Goal: Book appointment/travel/reservation

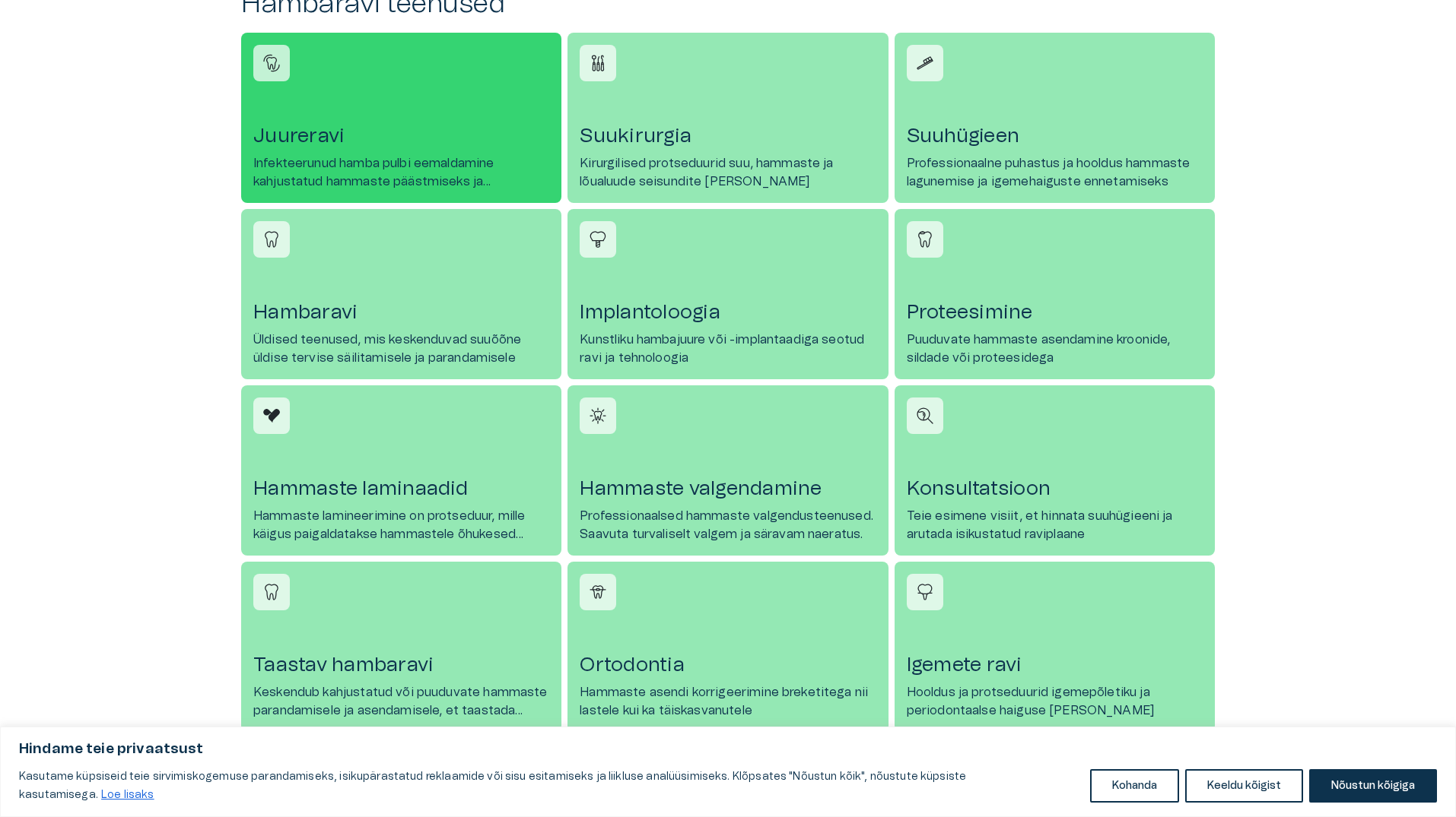
scroll to position [684, 0]
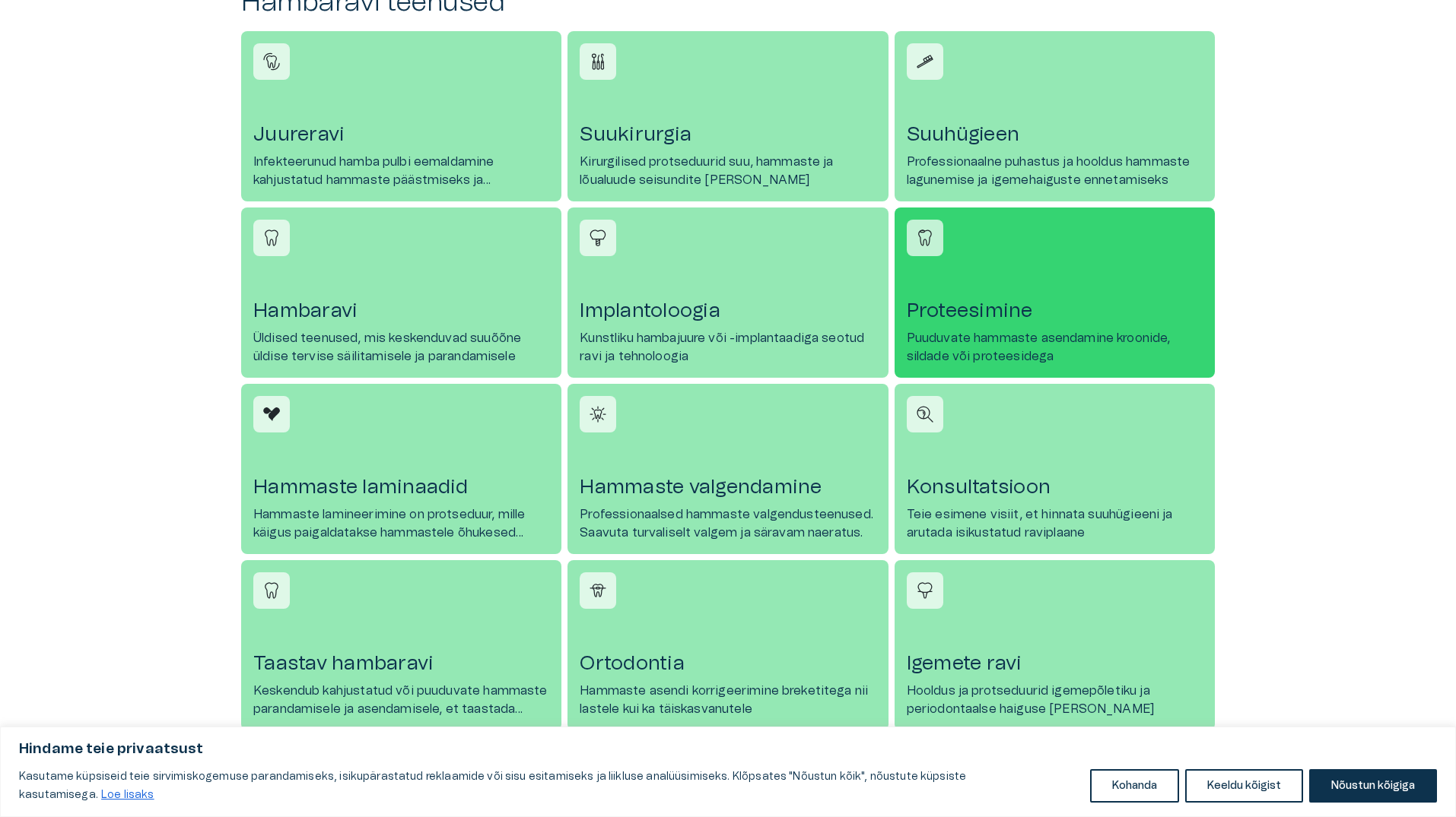
click at [969, 308] on h4 "Proteesimine" at bounding box center [1054, 310] width 296 height 24
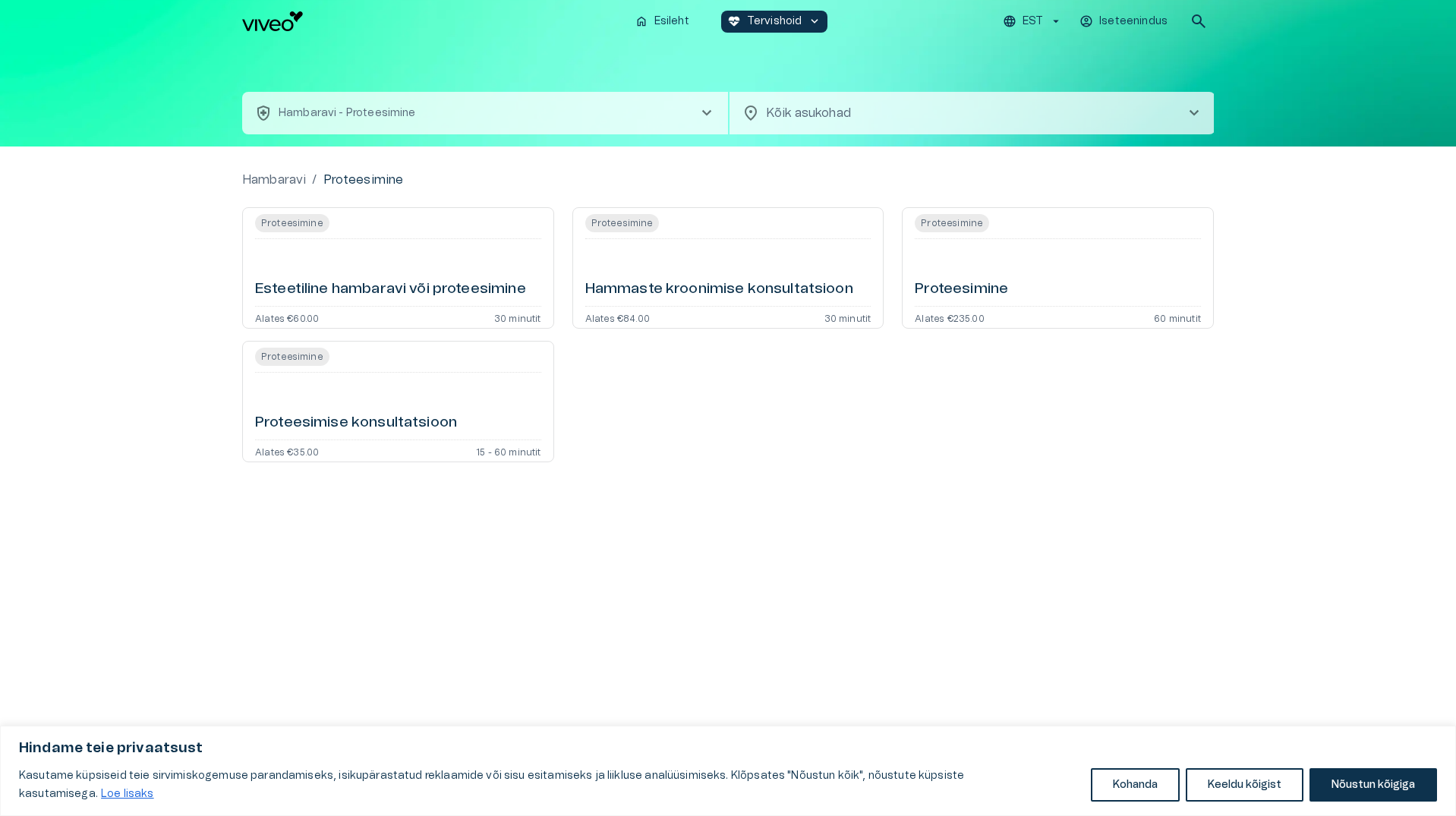
click at [987, 291] on h6 "Proteesimine" at bounding box center [961, 289] width 93 height 21
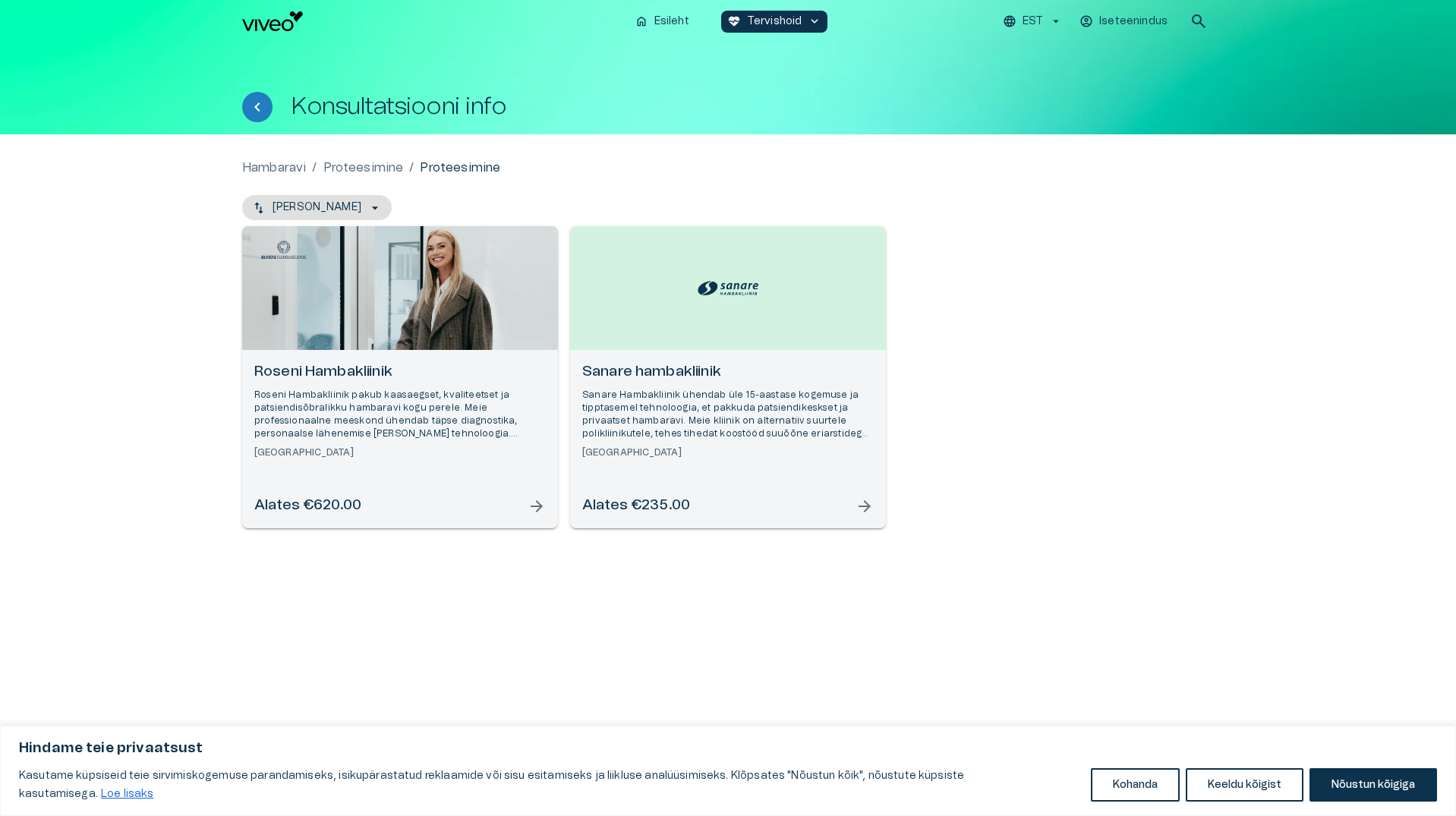
click at [539, 506] on span "arrow_forward" at bounding box center [537, 506] width 18 height 18
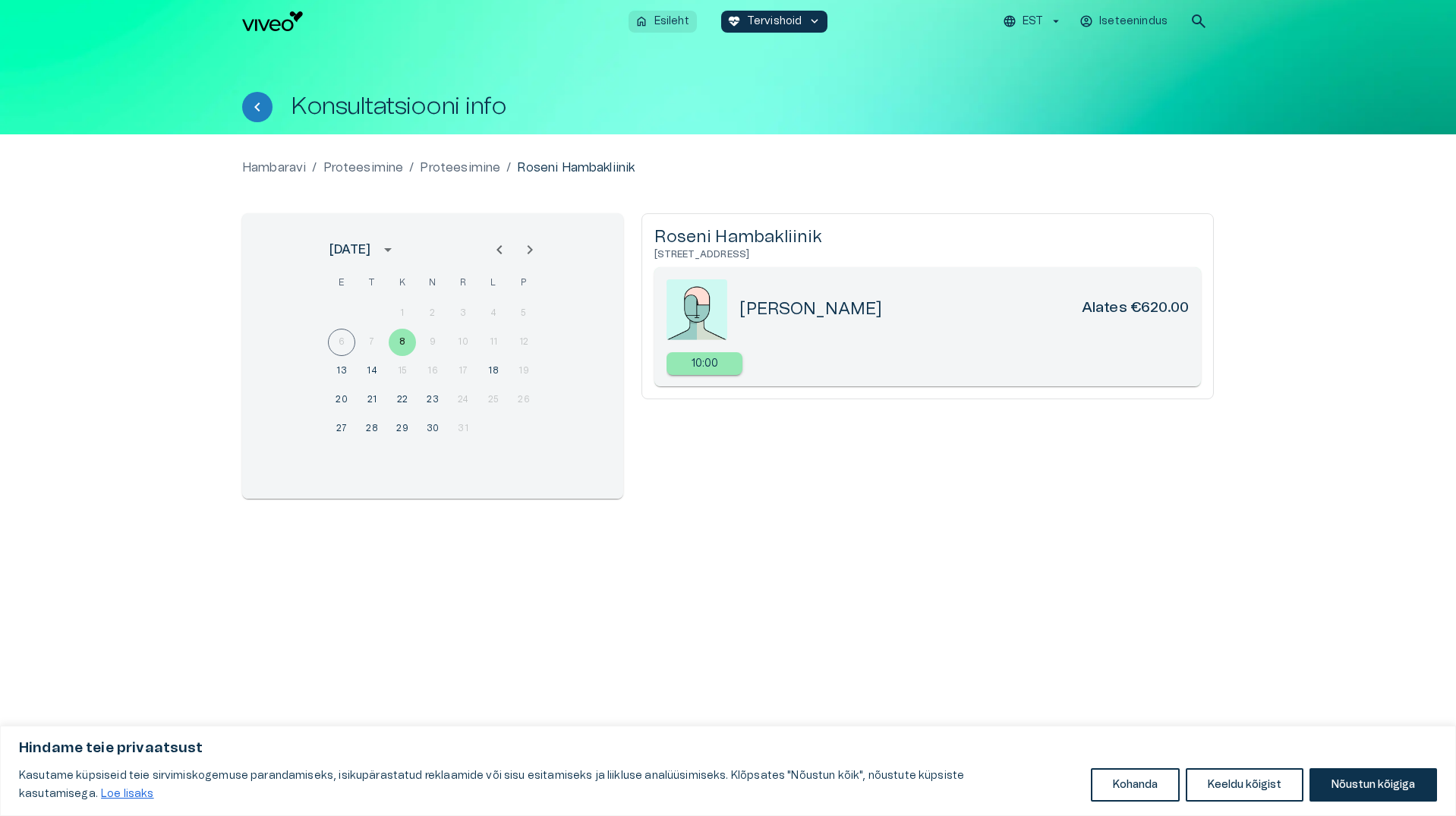
click at [668, 27] on p "Esileht" at bounding box center [671, 22] width 35 height 16
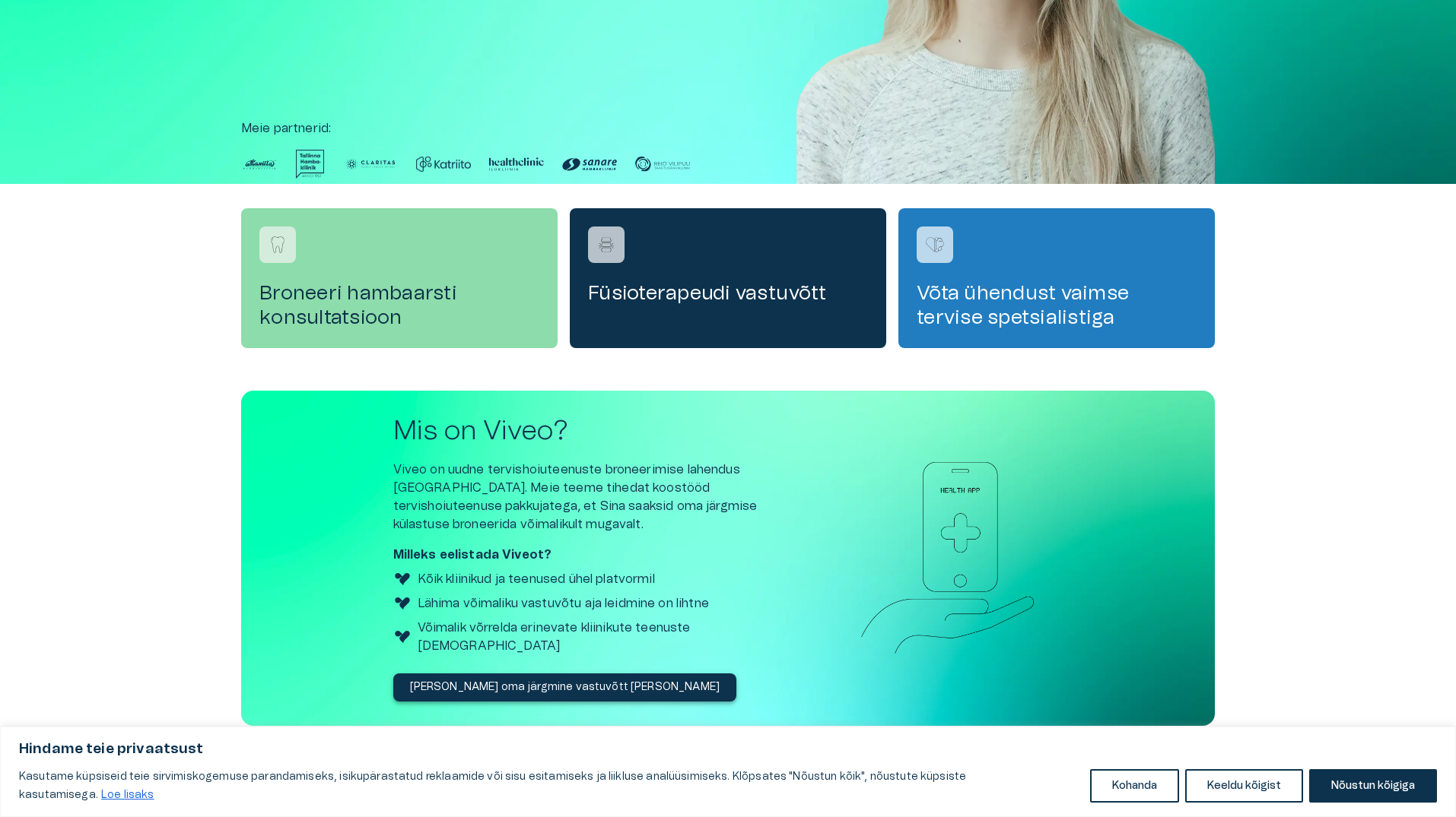
scroll to position [306, 0]
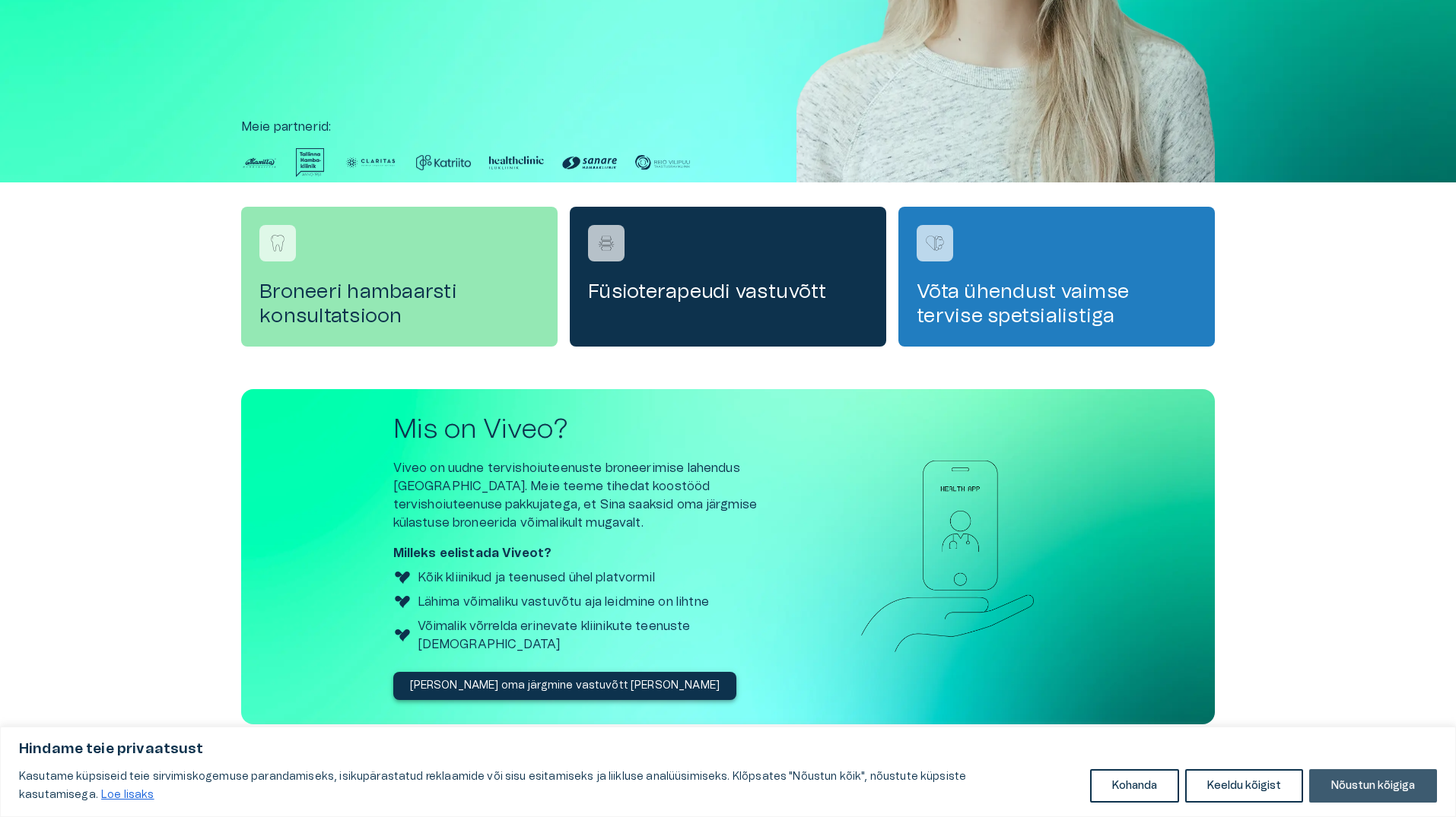
click at [1368, 789] on button "Nõustun kõigiga" at bounding box center [1372, 786] width 128 height 33
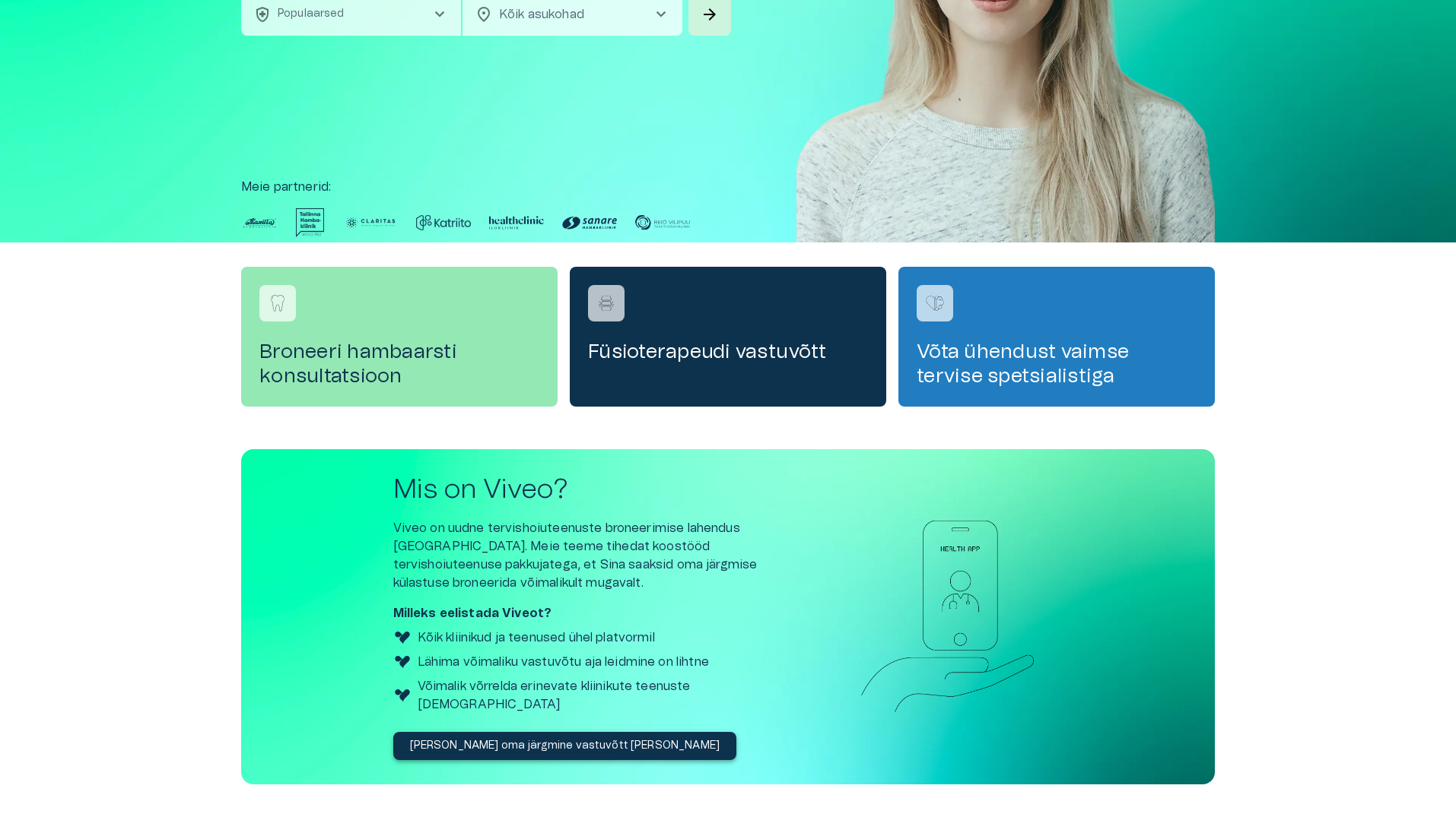
scroll to position [2, 0]
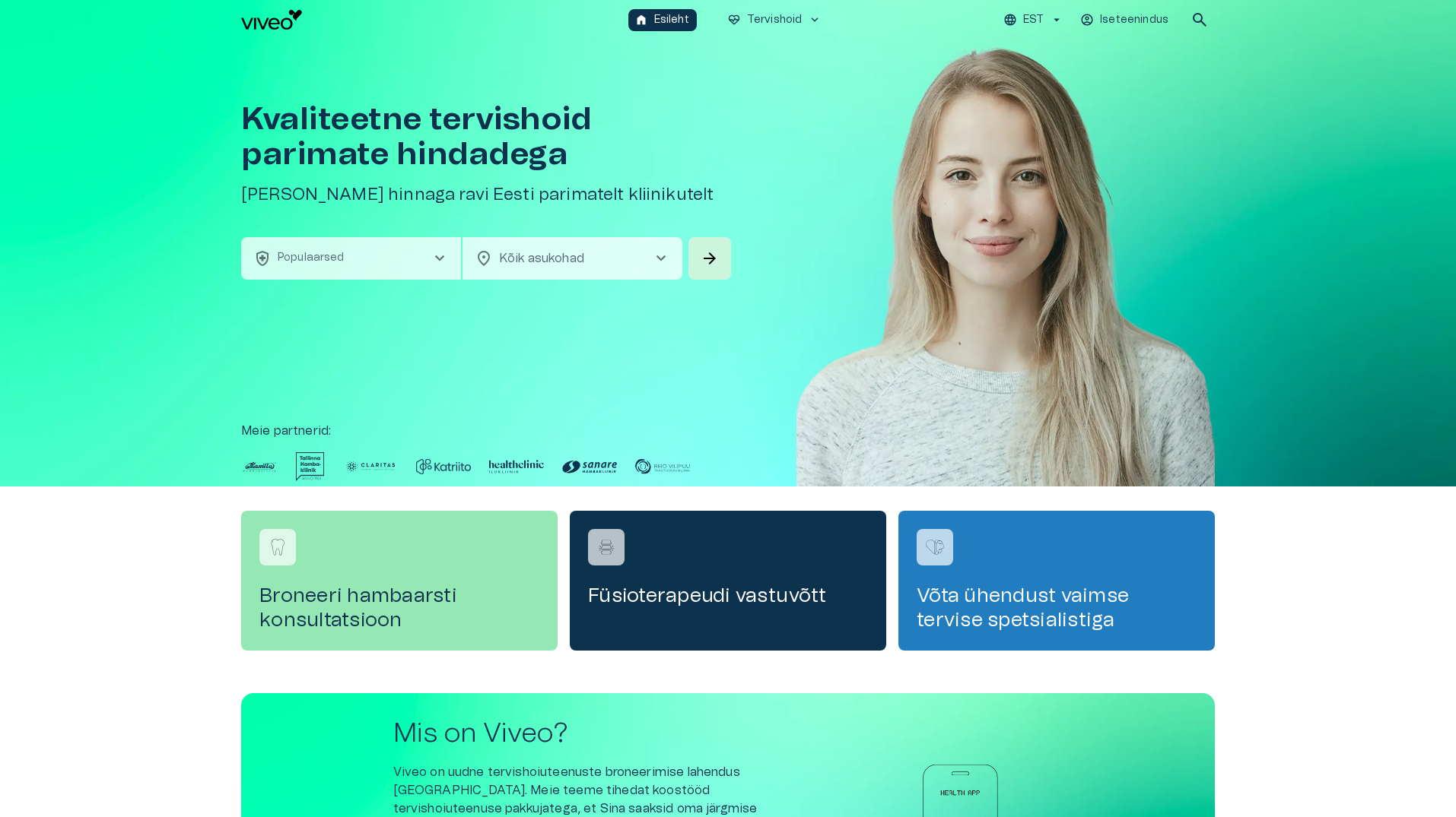
click at [437, 263] on span "chevron_right" at bounding box center [440, 258] width 18 height 18
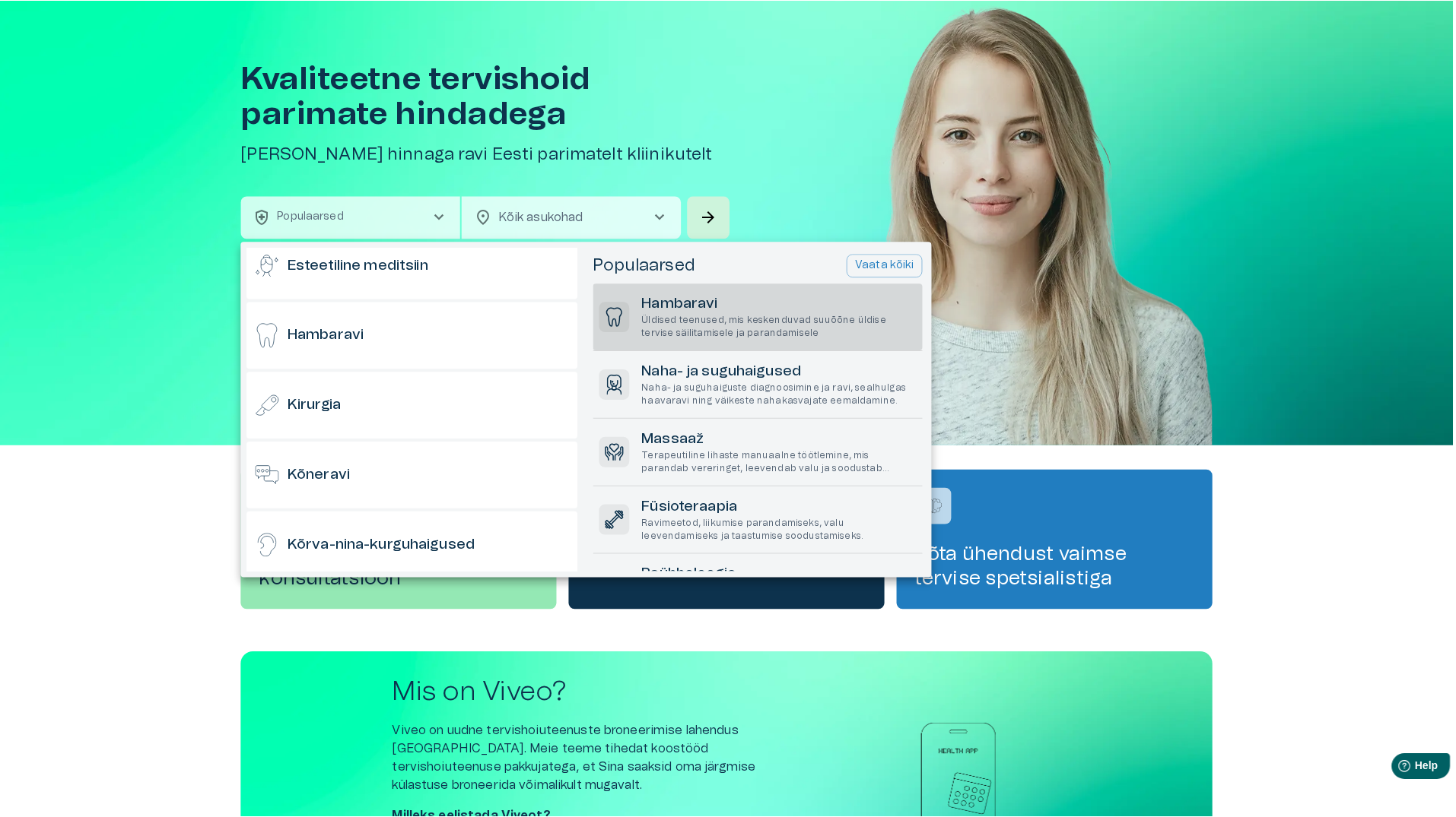
scroll to position [152, 0]
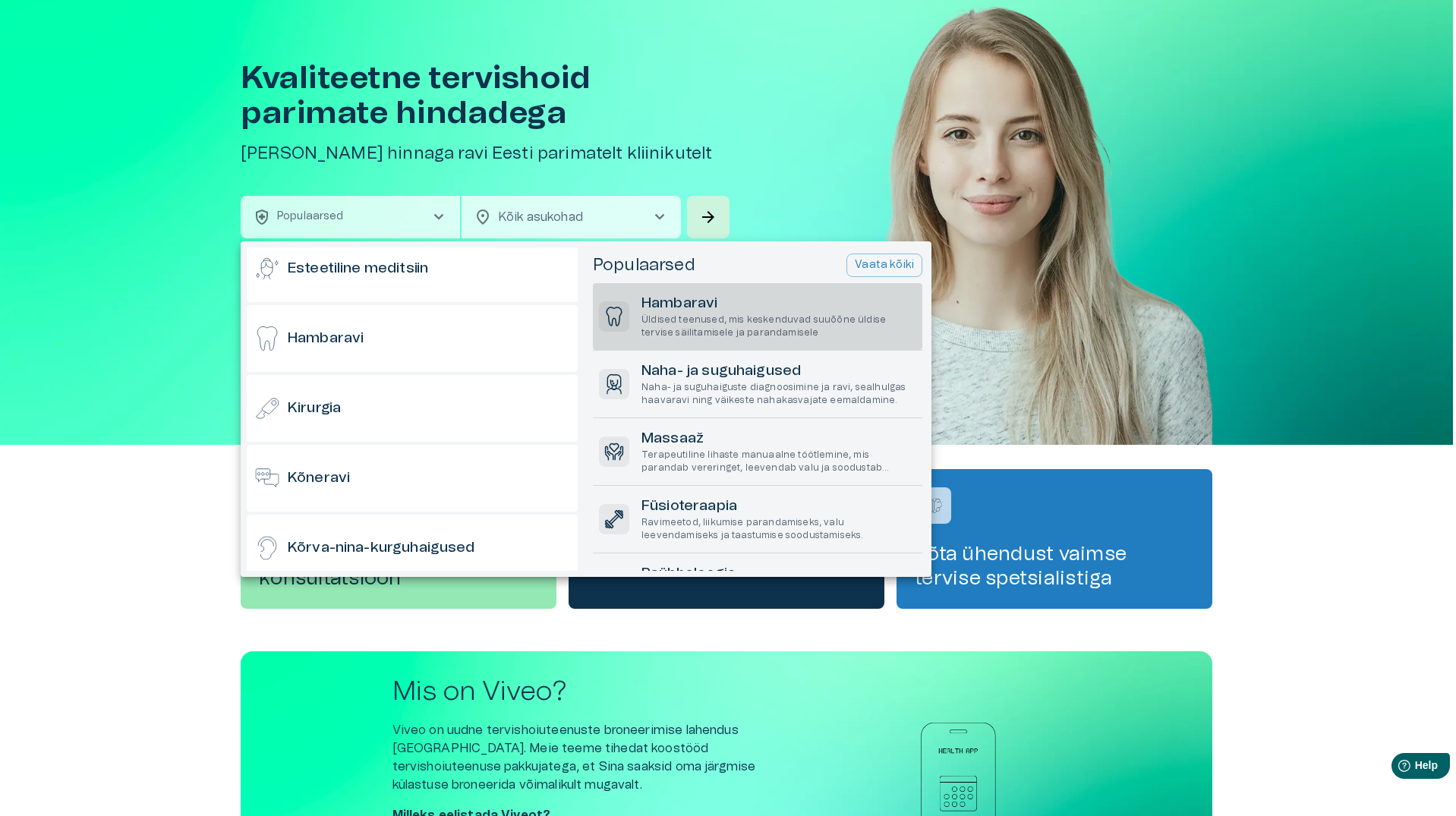
click at [677, 305] on h6 "Hambaravi" at bounding box center [779, 303] width 275 height 21
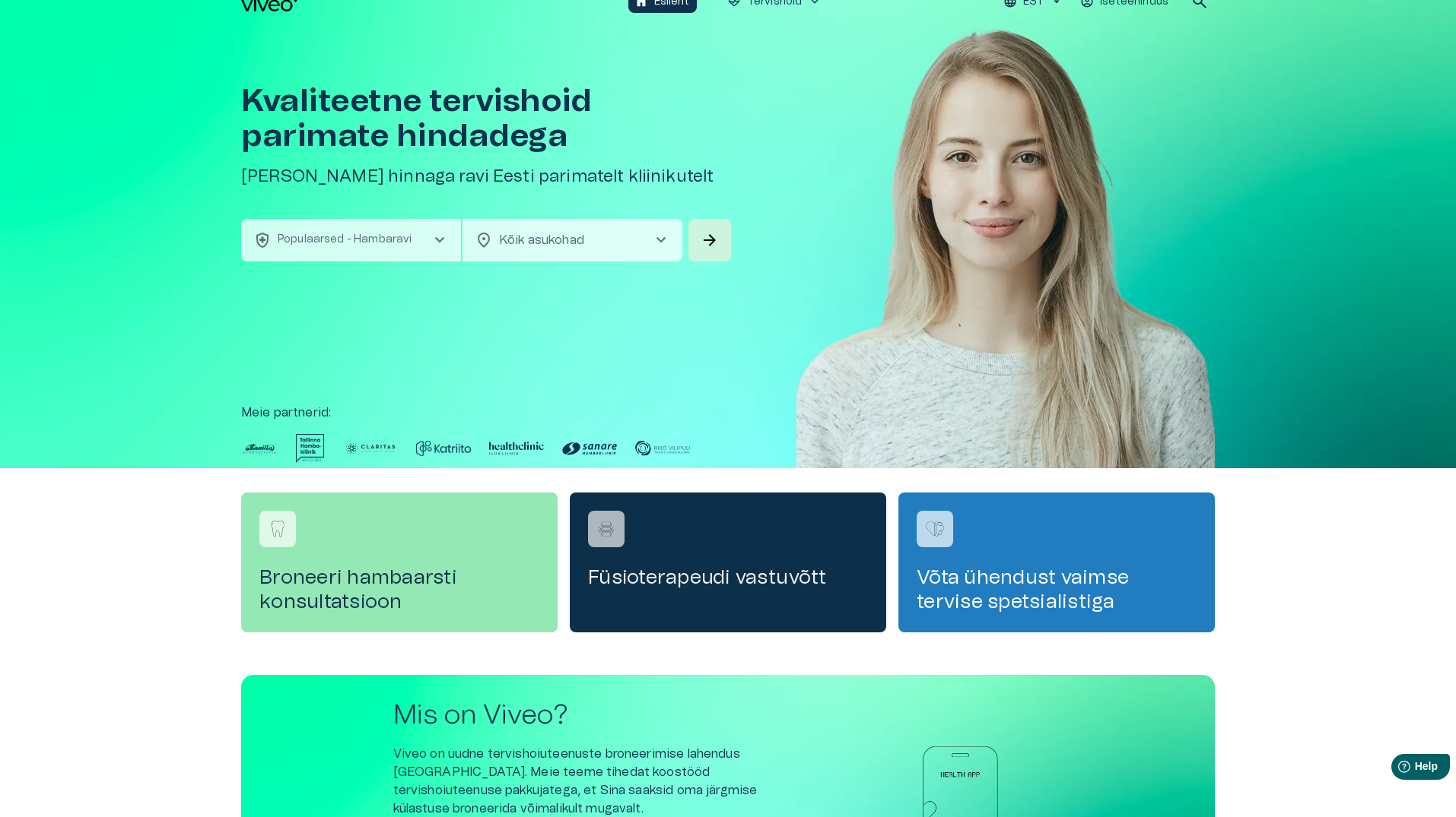
scroll to position [2, 0]
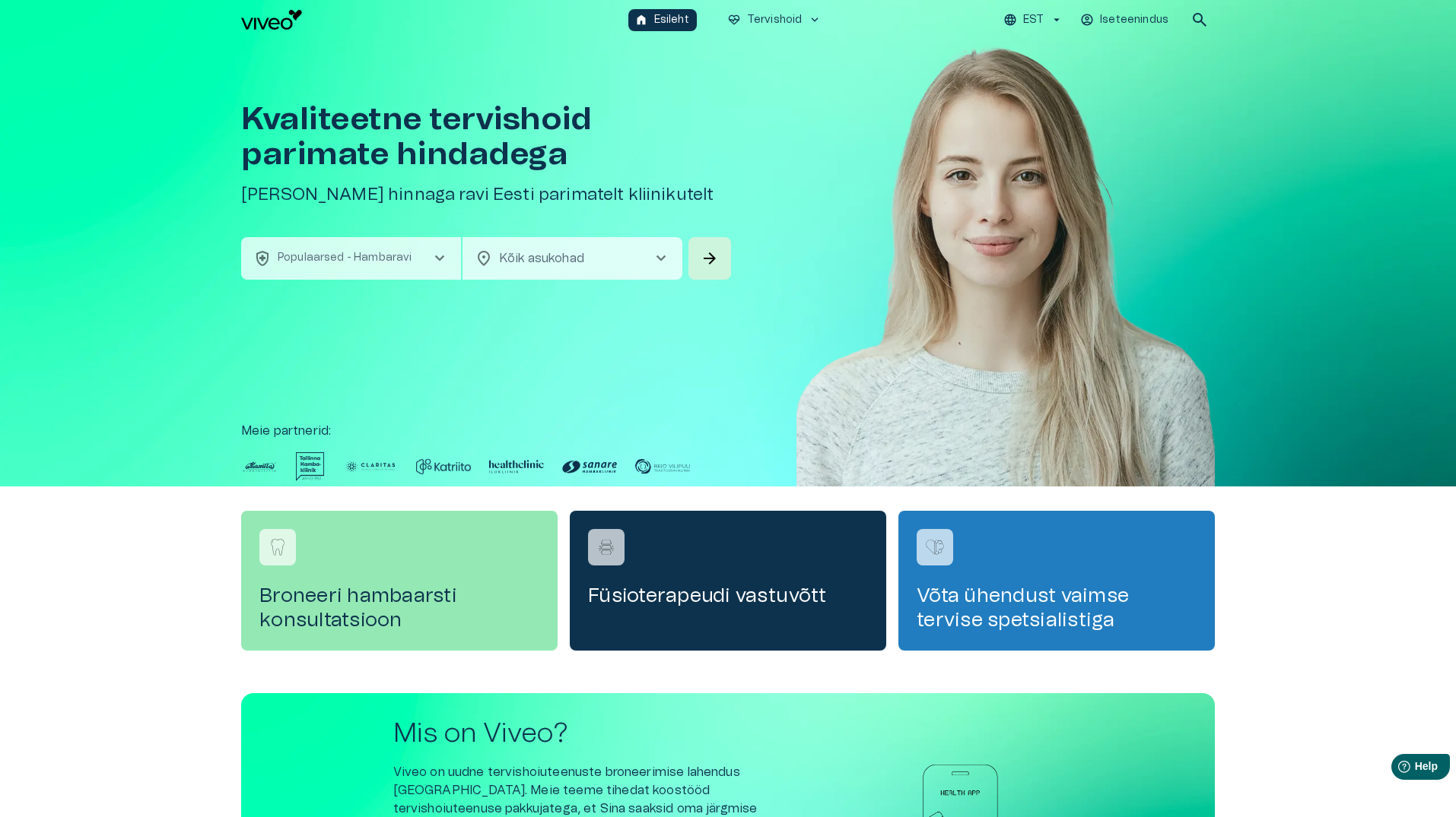
click at [442, 259] on span "chevron_right" at bounding box center [440, 258] width 18 height 18
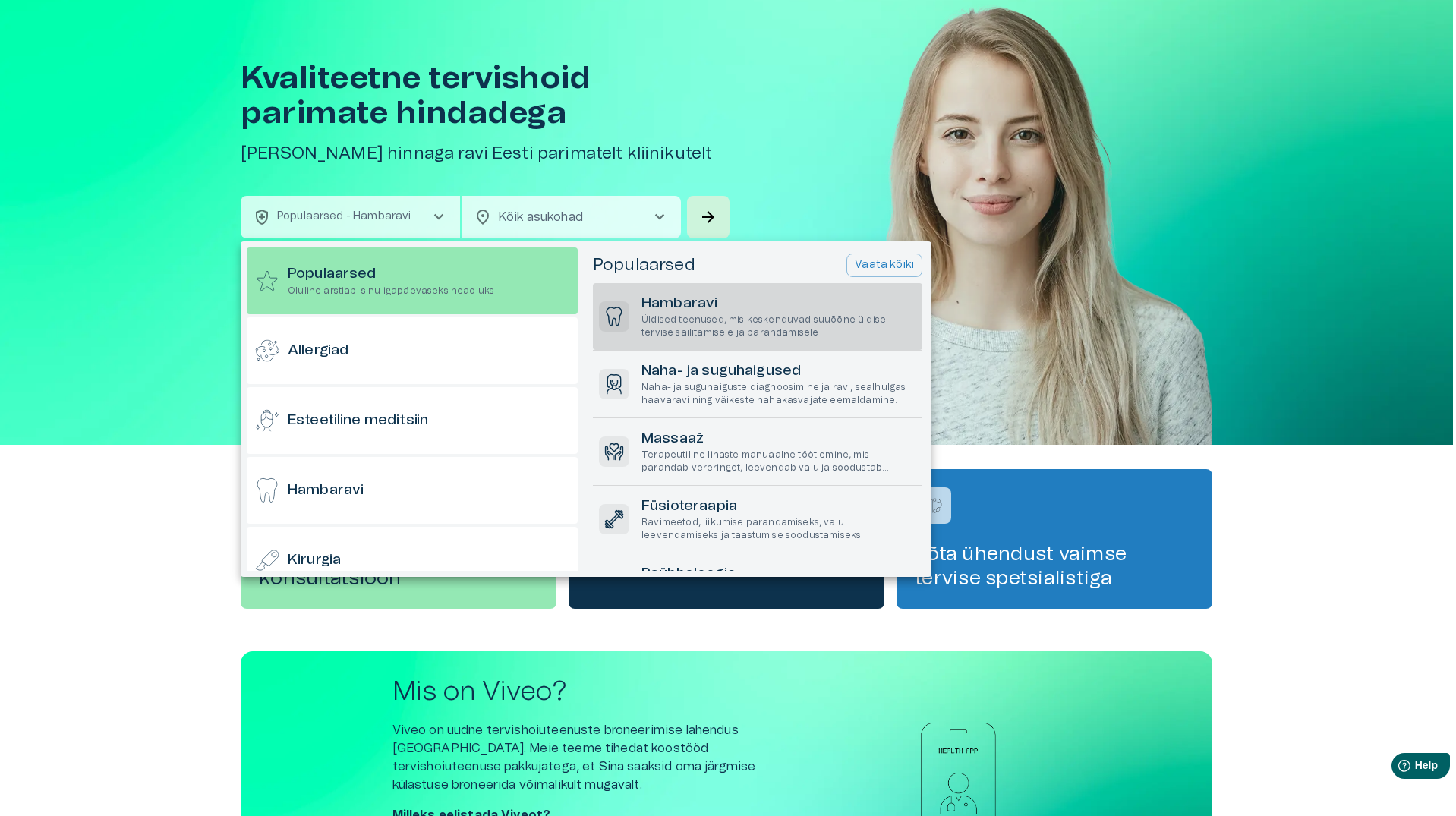
click at [765, 253] on div "Populaarsed Vaata kõiki" at bounding box center [757, 265] width 329 height 23
click at [981, 398] on div at bounding box center [728, 408] width 1456 height 816
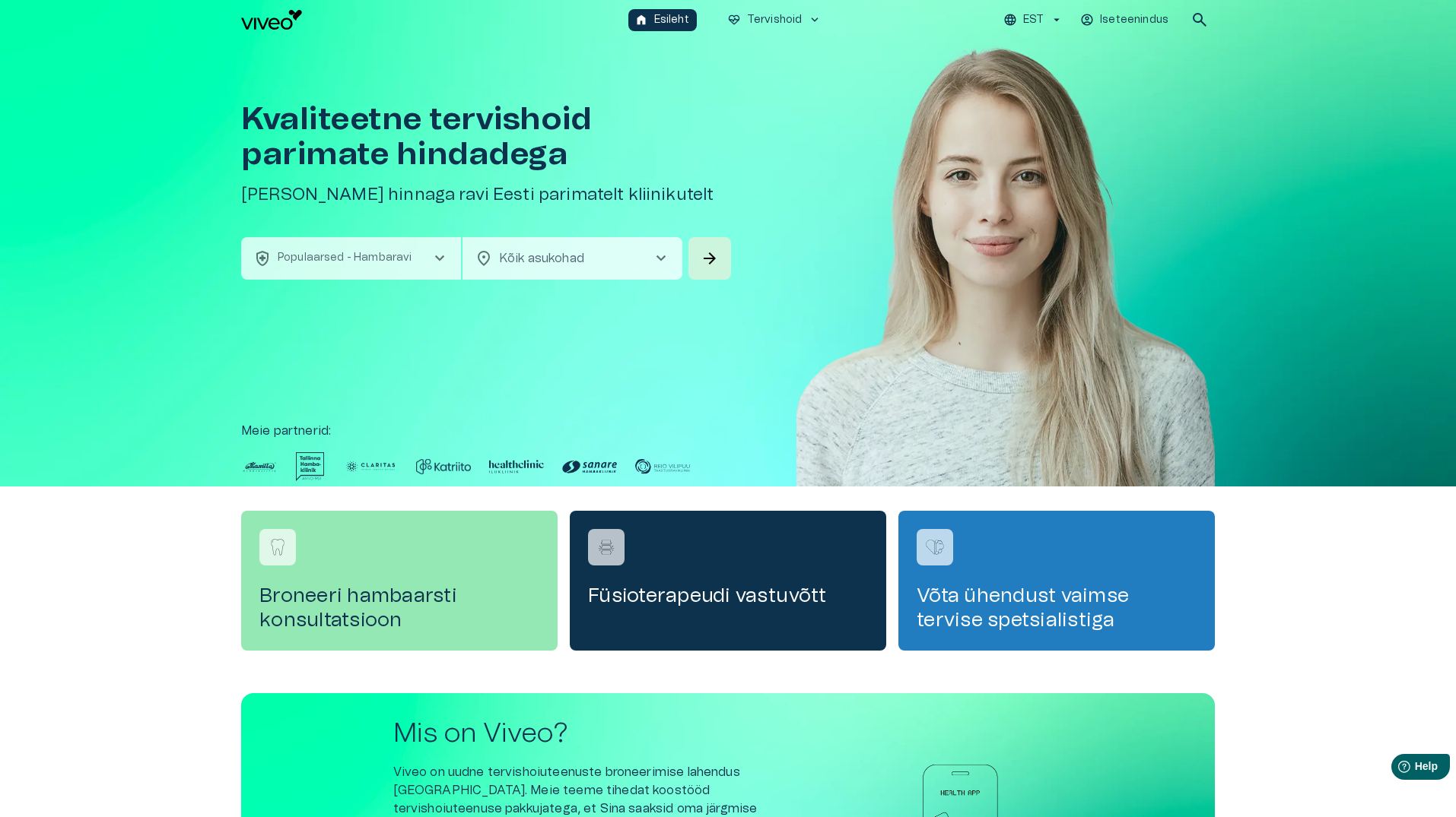
scroll to position [0, 0]
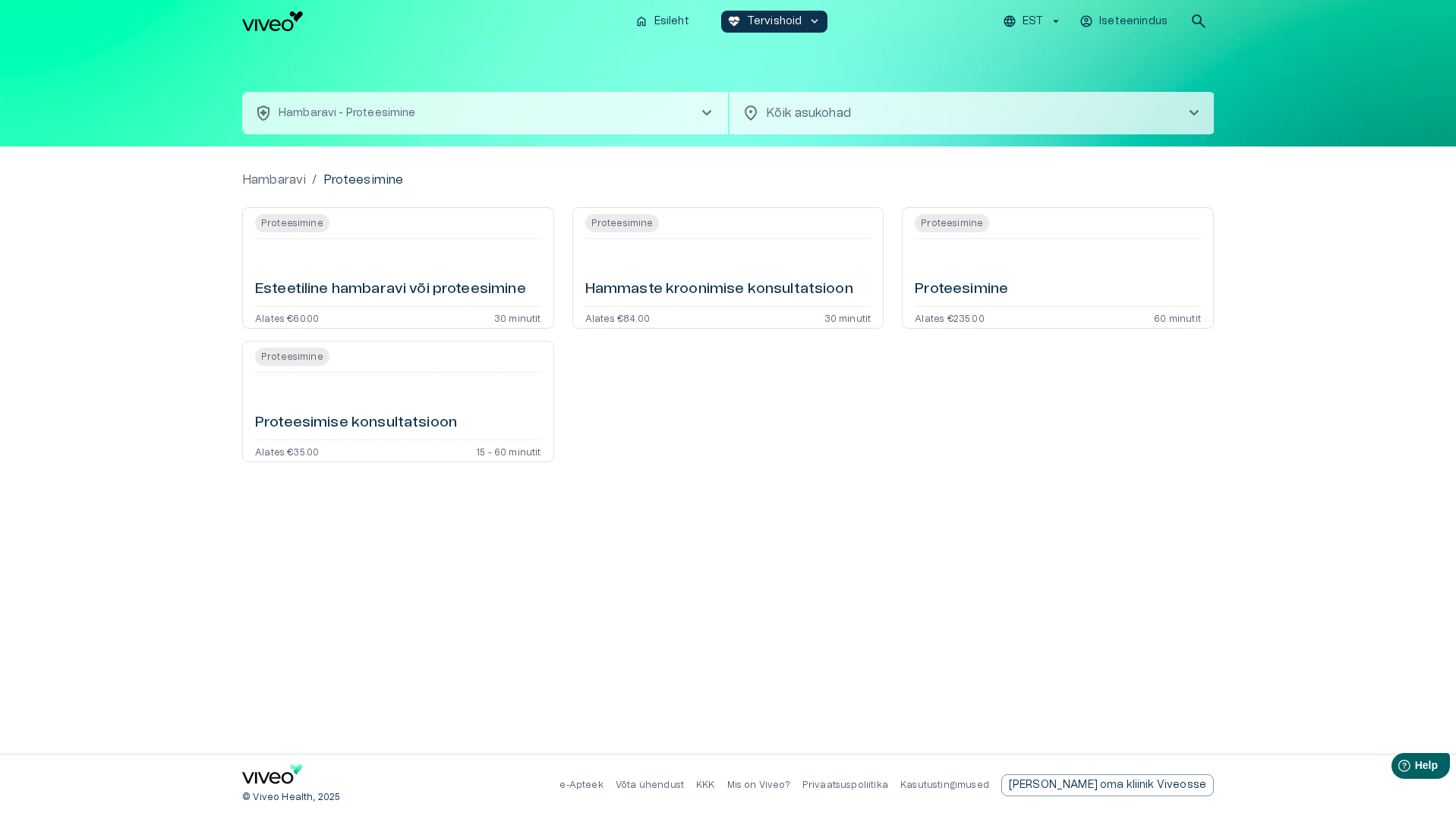
click at [321, 426] on h6 "Proteesimise konsultatsioon" at bounding box center [355, 423] width 202 height 21
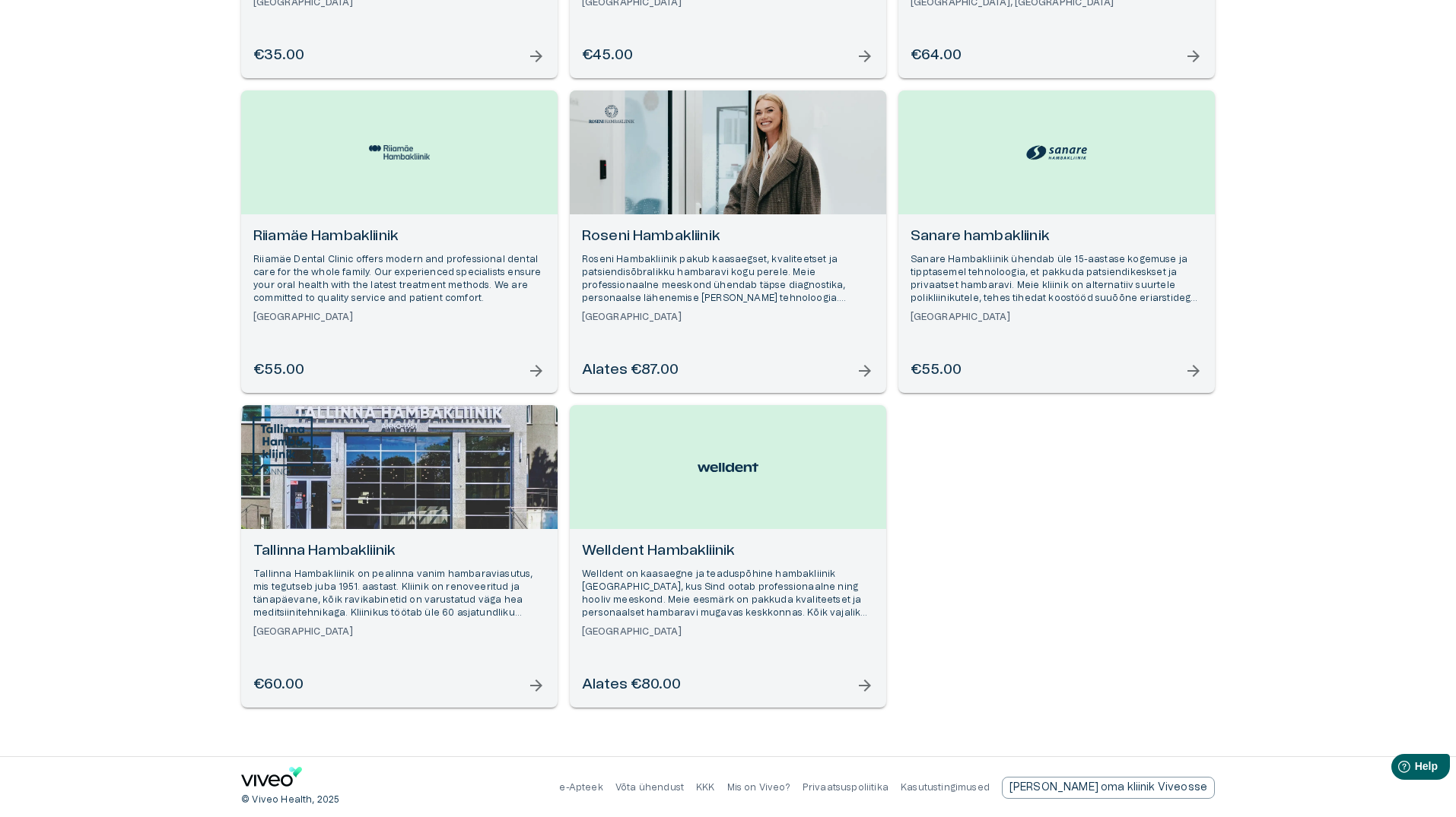
scroll to position [767, 0]
click at [351, 544] on h6 "Tallinna Hambakliinik" at bounding box center [399, 549] width 292 height 21
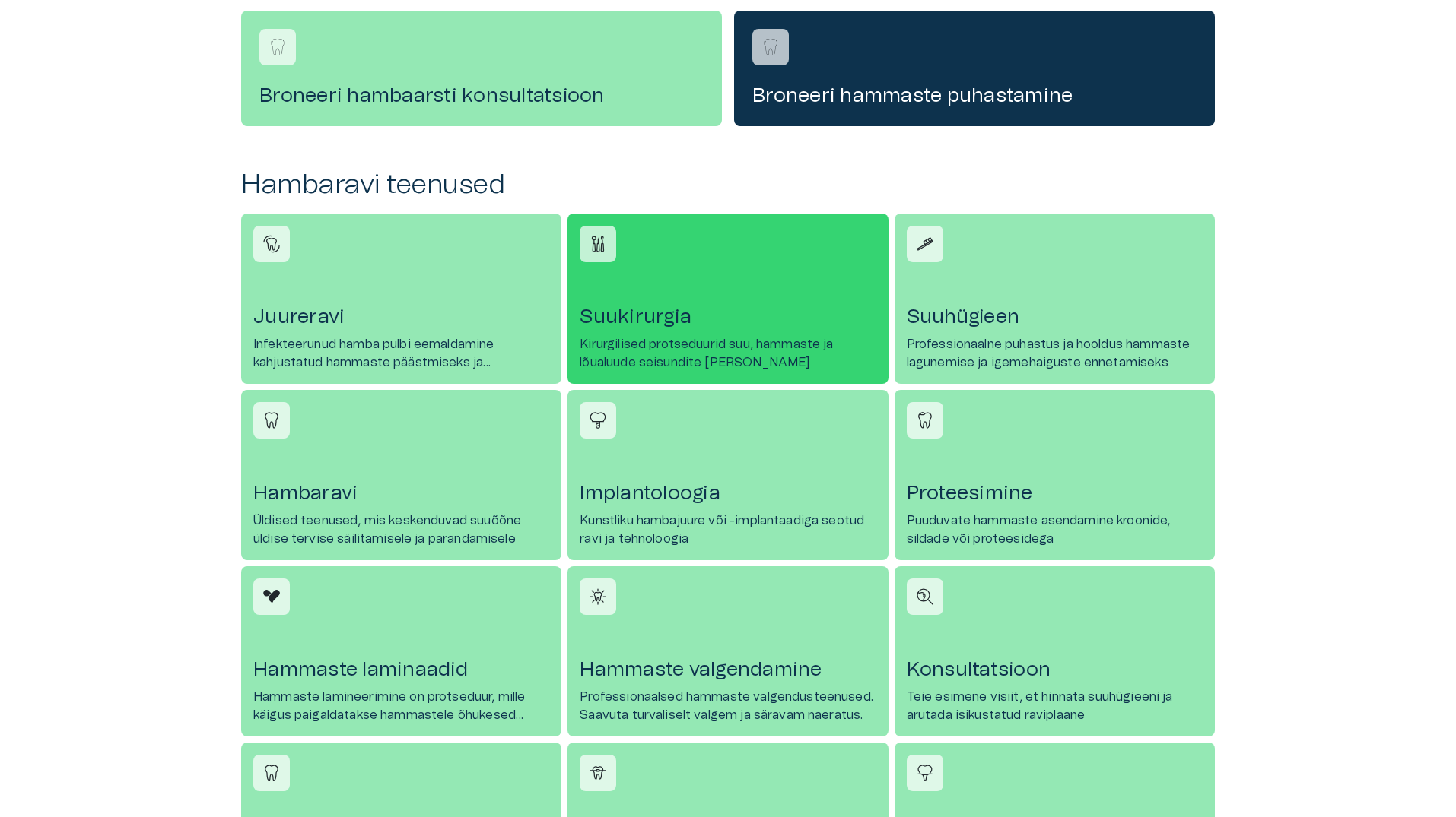
scroll to position [608, 0]
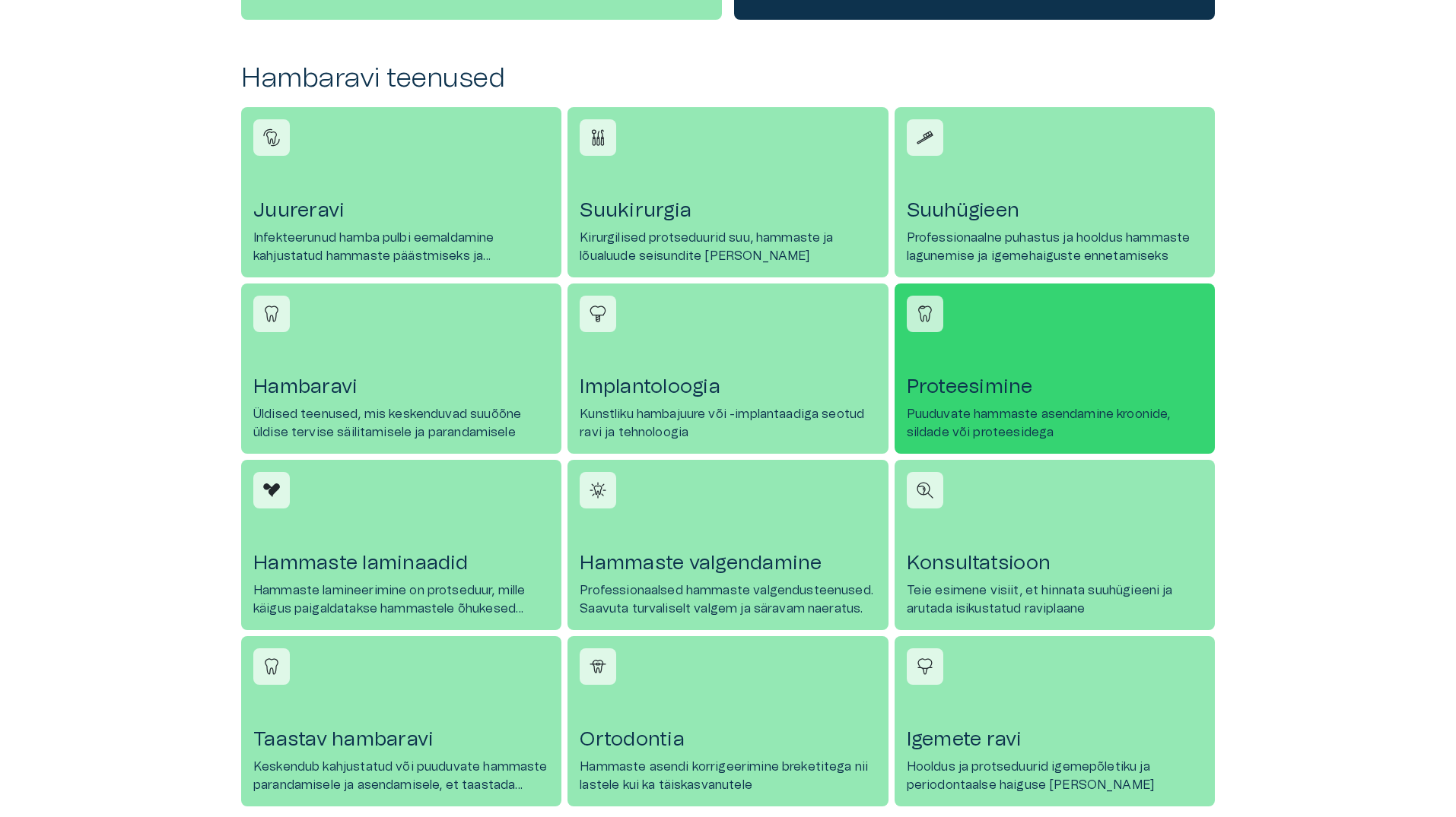
click at [997, 392] on h4 "Proteesimine" at bounding box center [1054, 386] width 296 height 24
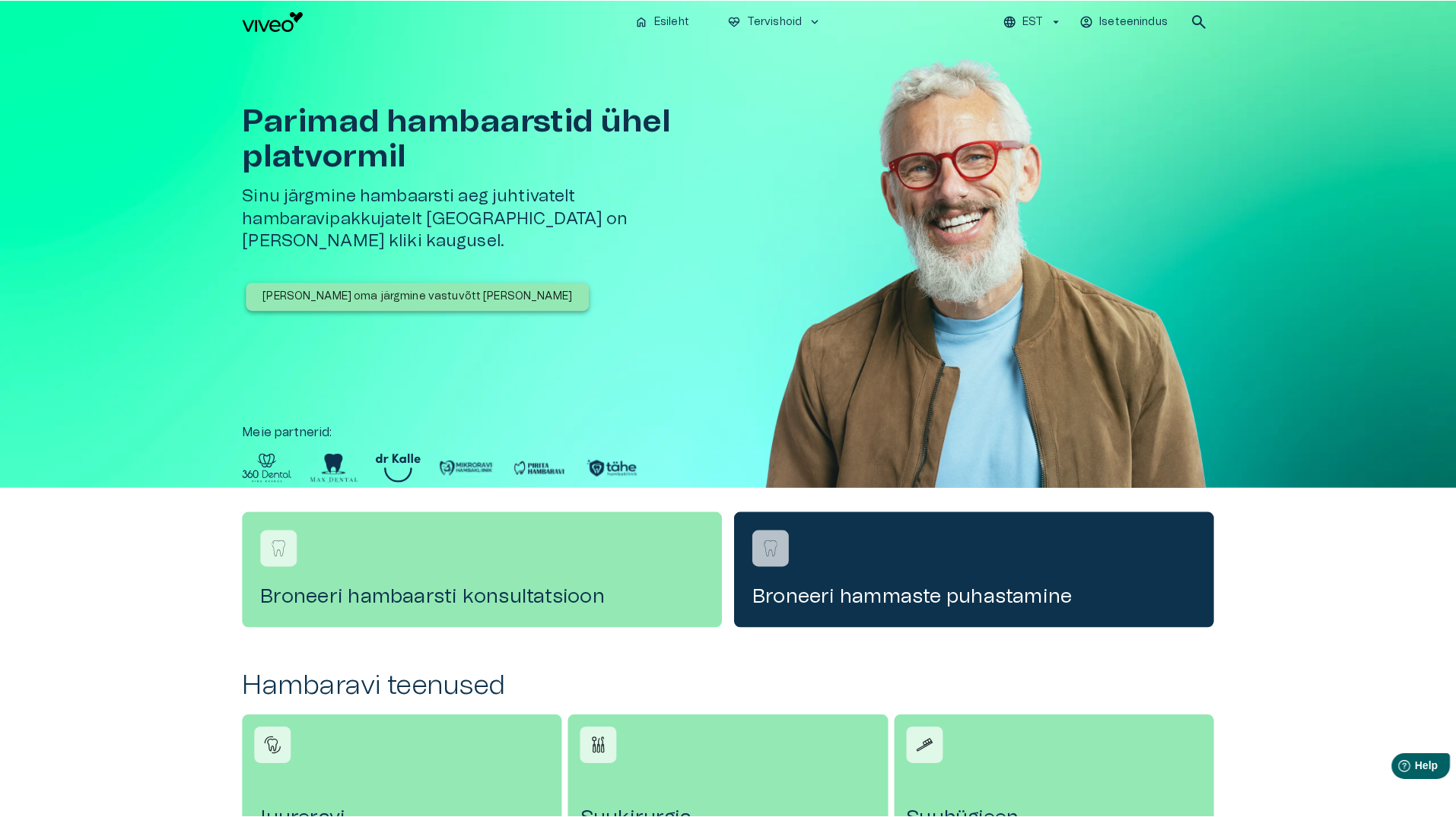
scroll to position [608, 0]
